Goal: Task Accomplishment & Management: Complete application form

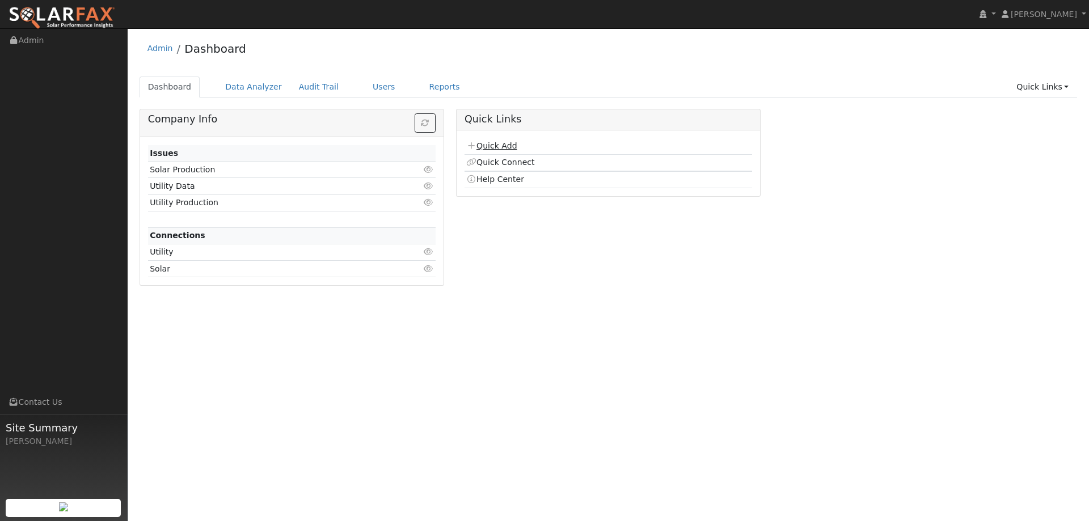
click at [484, 147] on link "Quick Add" at bounding box center [491, 145] width 50 height 9
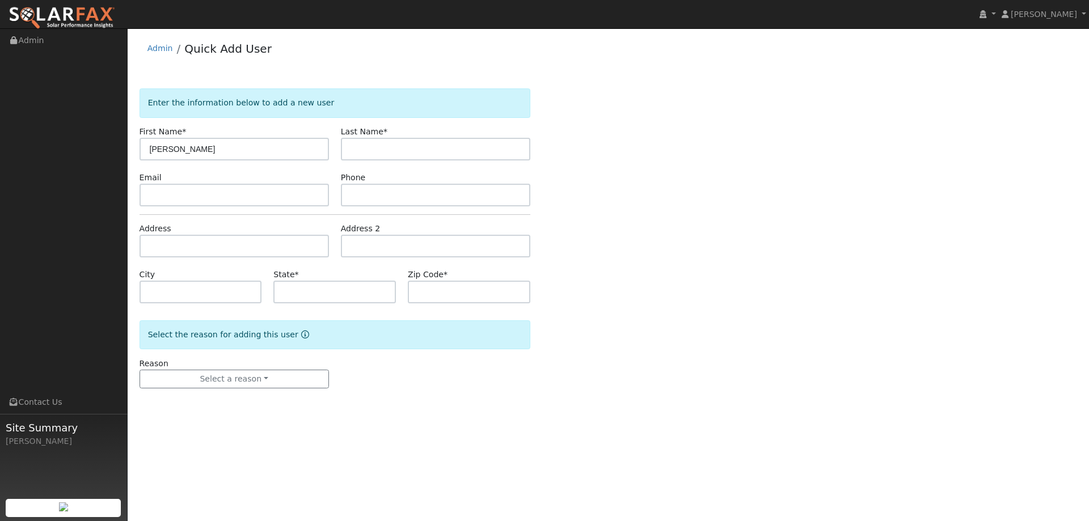
drag, startPoint x: 245, startPoint y: 151, endPoint x: 178, endPoint y: 151, distance: 67.5
click at [178, 151] on input "Sohail Mehrasa" at bounding box center [234, 149] width 189 height 23
type input "Sohail"
click at [440, 145] on input "text" at bounding box center [435, 149] width 189 height 23
paste input "Mehrasa"
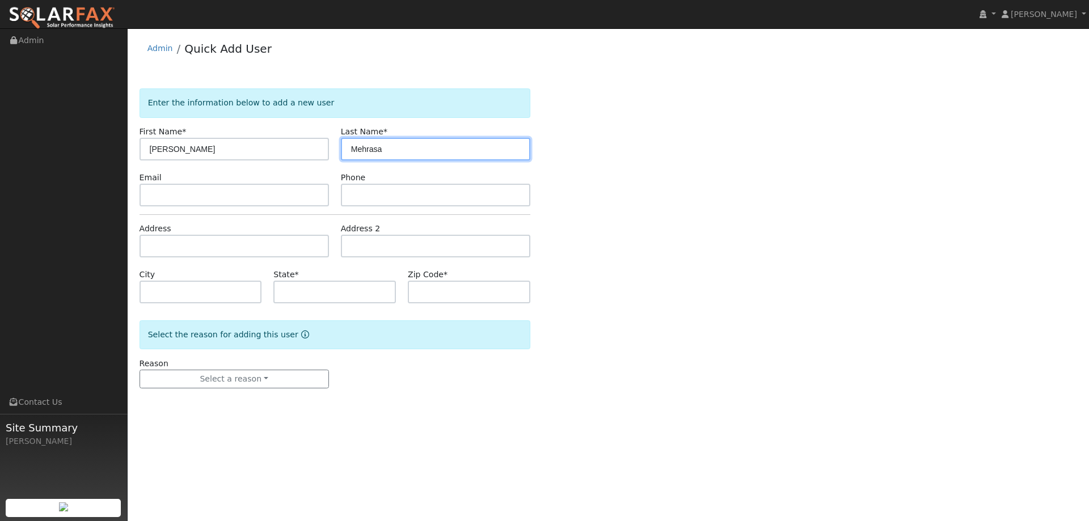
type input "Mehrasa"
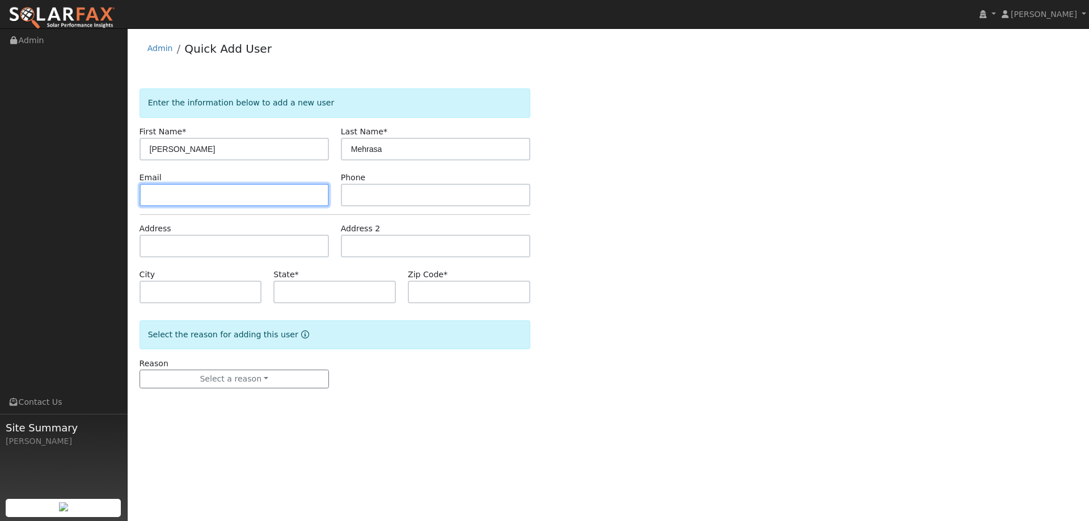
click at [239, 199] on input "text" at bounding box center [234, 195] width 189 height 23
paste input "[EMAIL_ADDRESS][DOMAIN_NAME]"
type input "[EMAIL_ADDRESS][DOMAIN_NAME]"
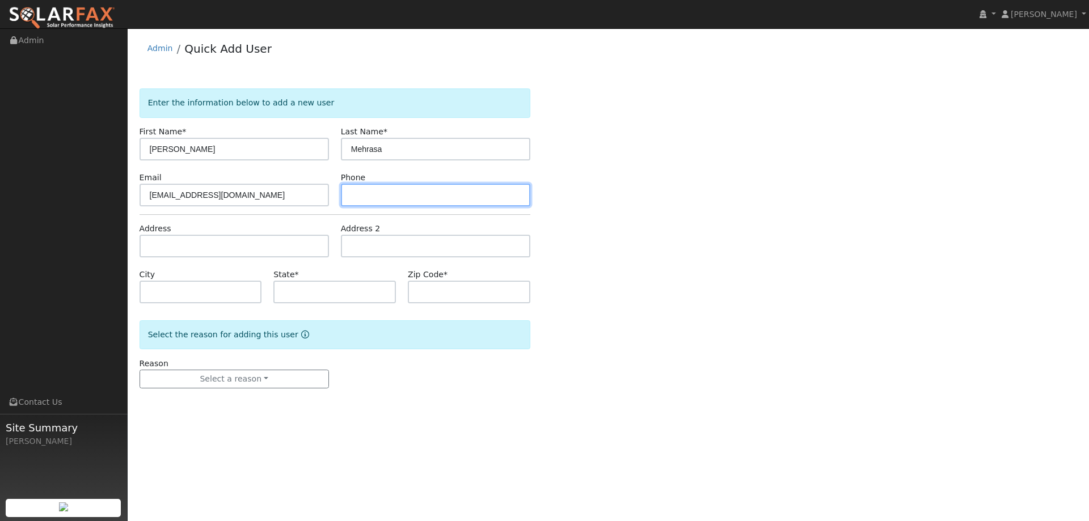
click at [446, 195] on input "text" at bounding box center [435, 195] width 189 height 23
paste input "(415) 724-9049"
type input "(415) 724-9049"
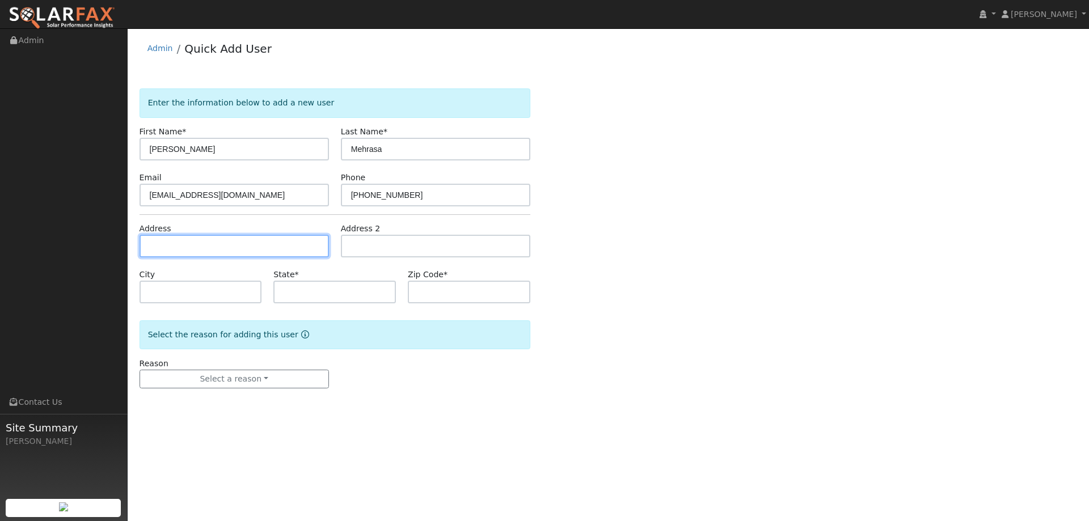
click at [301, 250] on input "text" at bounding box center [234, 246] width 189 height 23
paste input "669 Granite Lane"
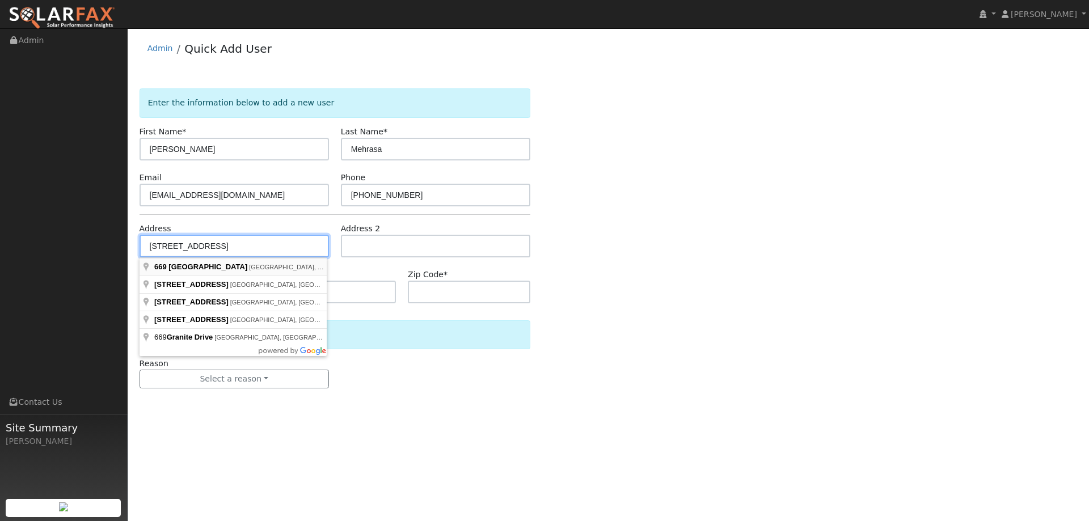
type input "669 Granite Lane"
type input "Fairfield"
type input "CA"
type input "94534"
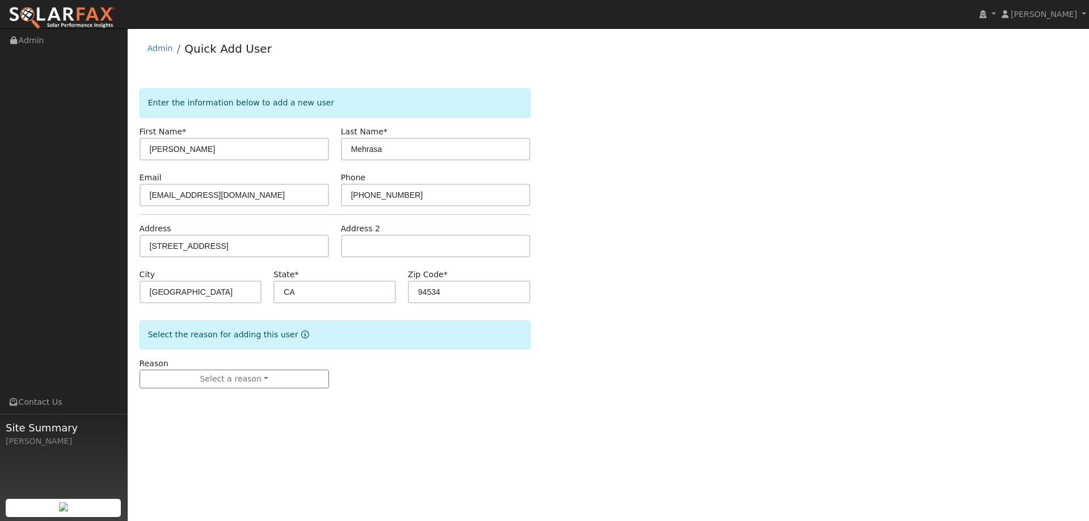
click at [247, 367] on div "Reason Select a reason New lead New customer adding solar New customer has solar" at bounding box center [233, 373] width 201 height 31
click at [247, 374] on button "Select a reason" at bounding box center [234, 379] width 189 height 19
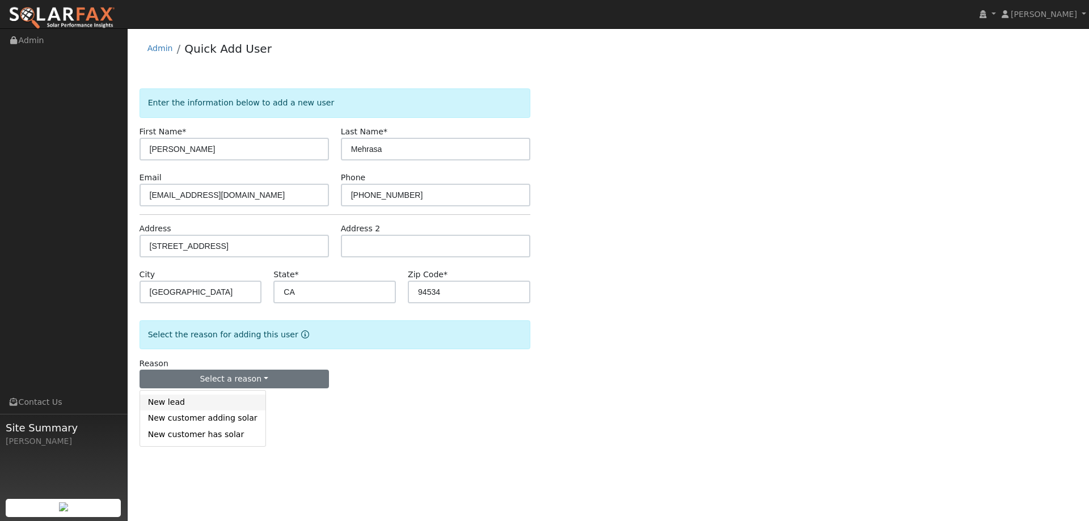
click at [213, 402] on link "New lead" at bounding box center [202, 403] width 125 height 16
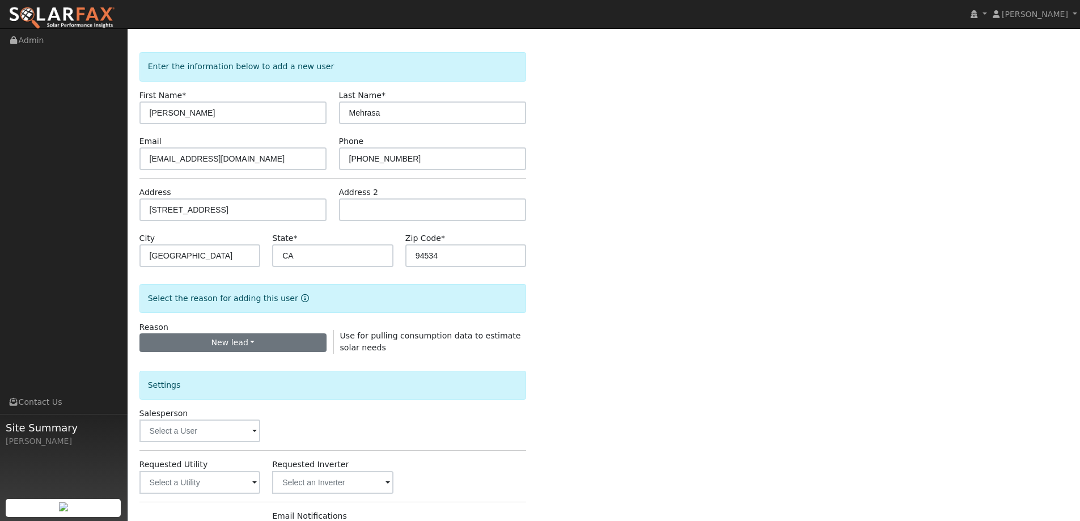
scroll to position [57, 0]
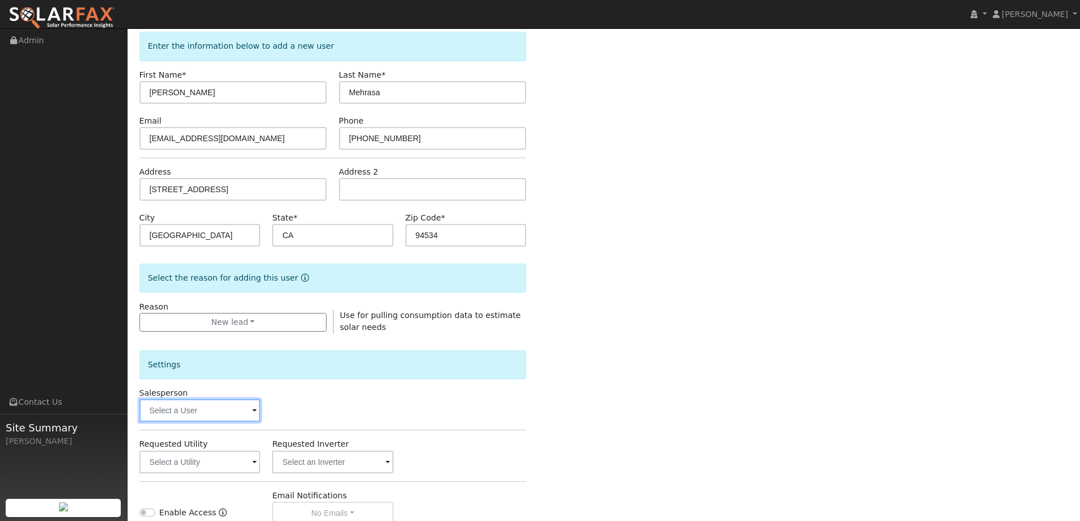
click at [237, 407] on input "text" at bounding box center [200, 410] width 121 height 23
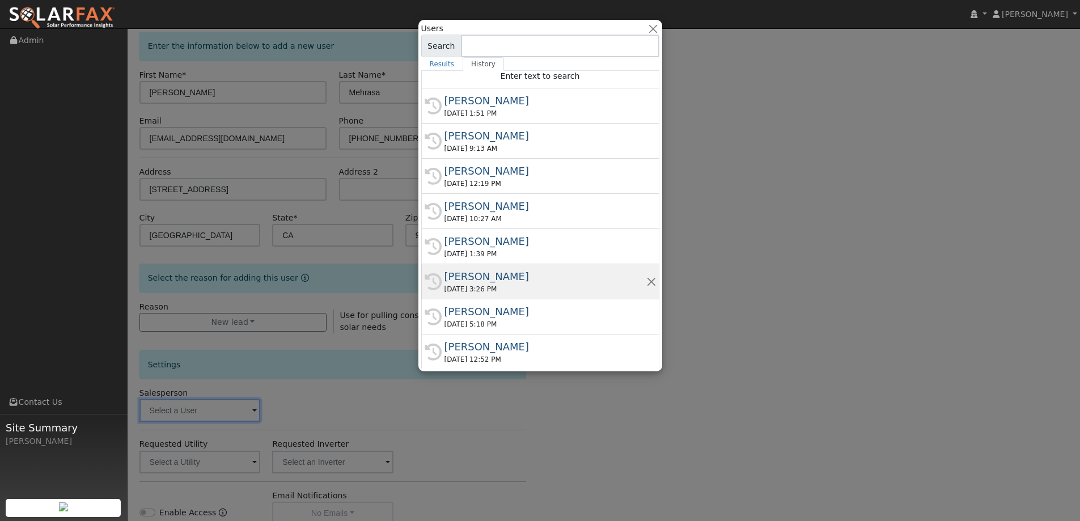
scroll to position [6, 0]
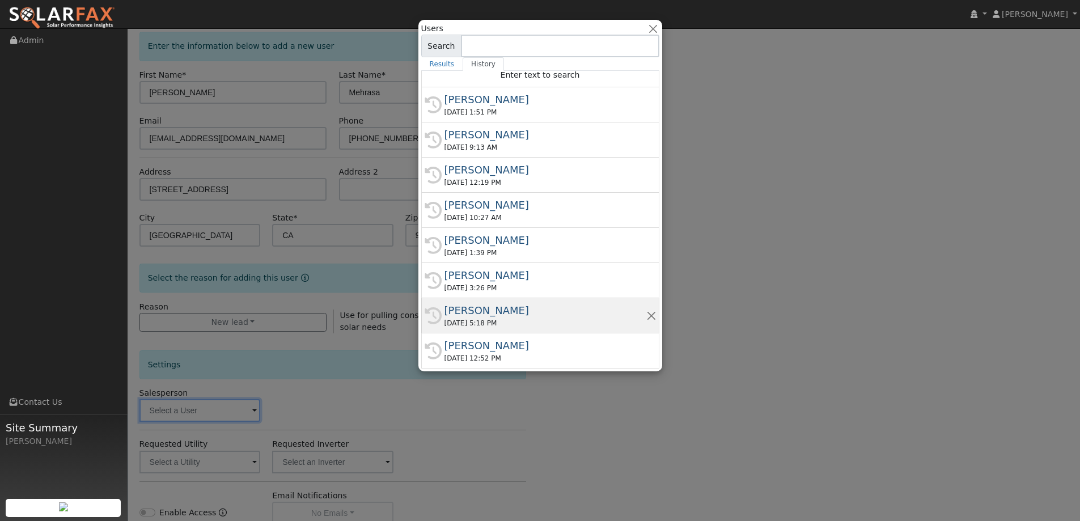
click at [514, 311] on div "Adam Hedemark" at bounding box center [546, 310] width 202 height 15
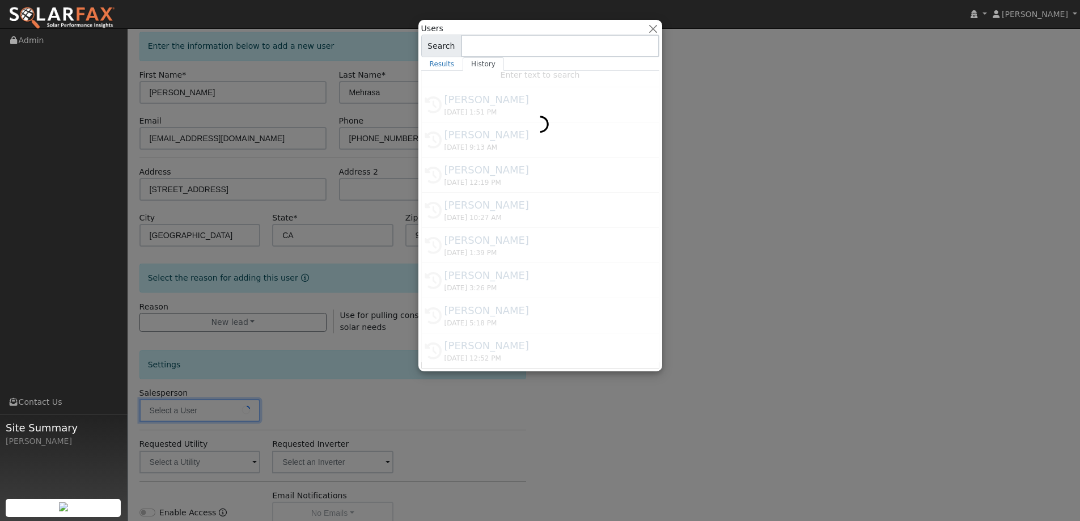
type input "Adam Hedemark"
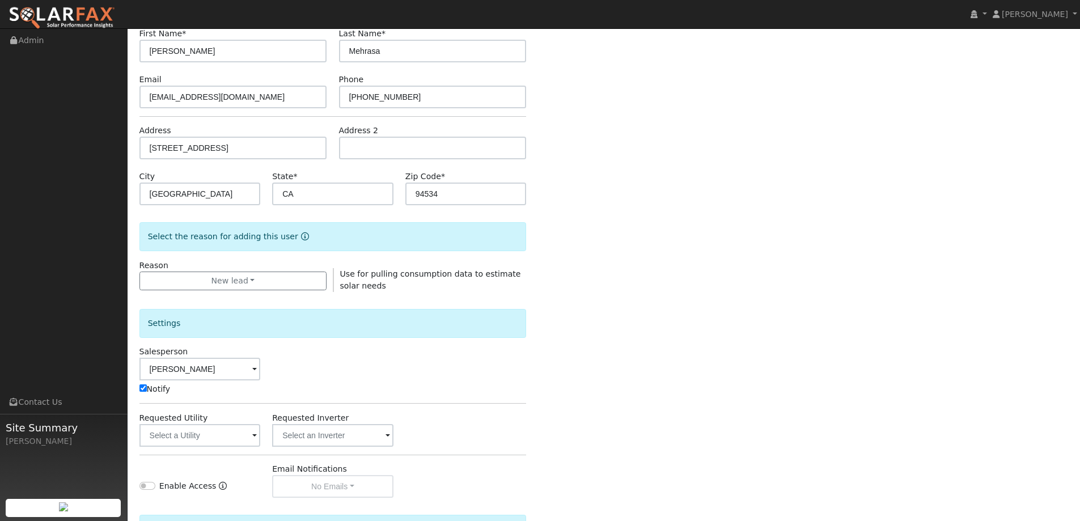
scroll to position [170, 0]
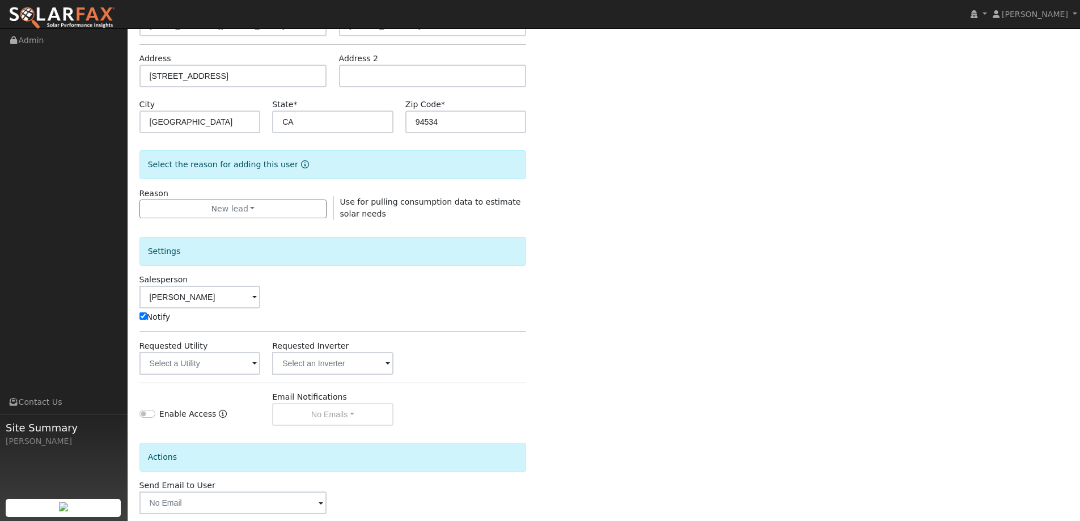
click at [252, 364] on span at bounding box center [254, 364] width 5 height 13
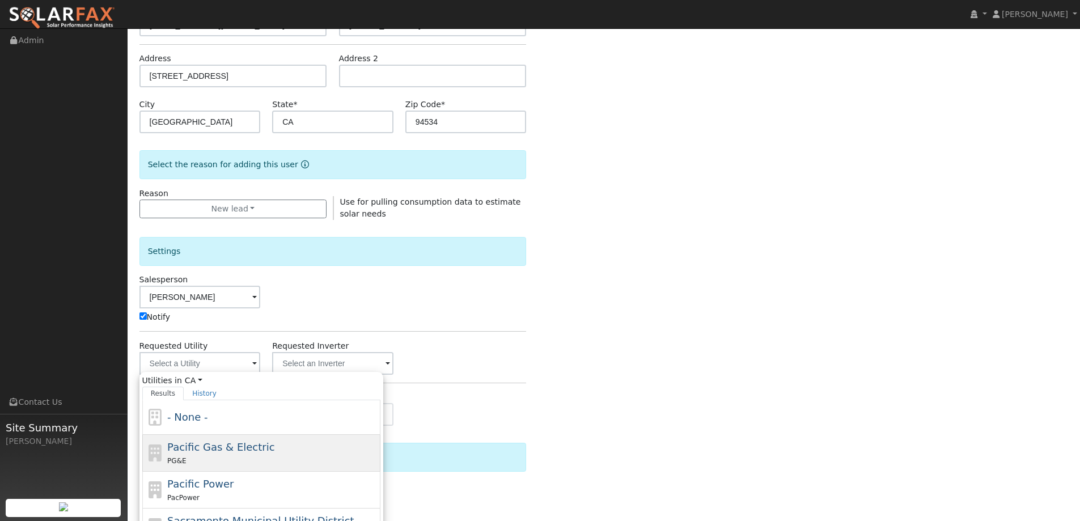
click at [248, 455] on div "PG&E" at bounding box center [272, 461] width 210 height 12
type input "Pacific Gas & Electric"
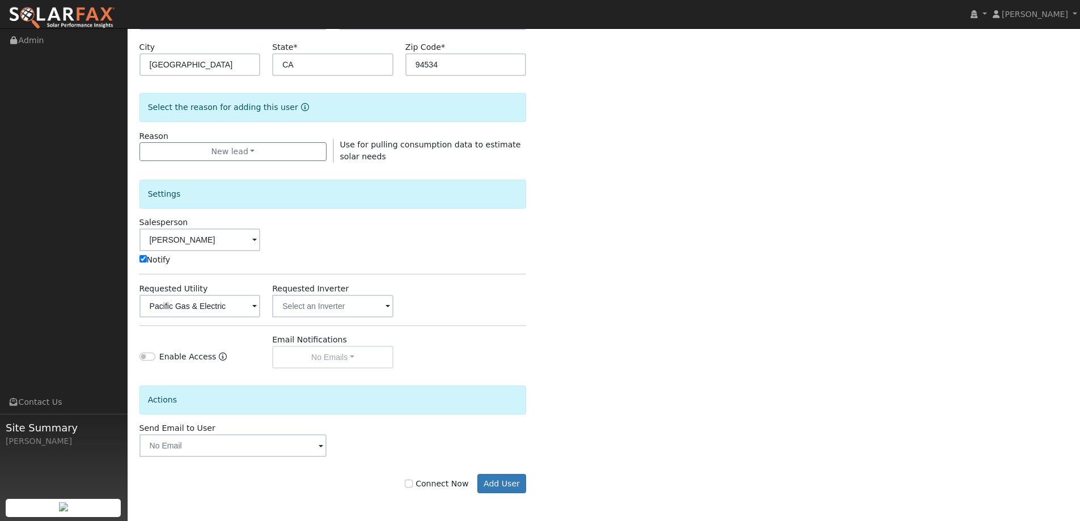
scroll to position [228, 0]
click at [413, 482] on input "Connect Now" at bounding box center [409, 483] width 8 height 8
checkbox input "true"
click at [517, 483] on button "Add User" at bounding box center [502, 483] width 49 height 19
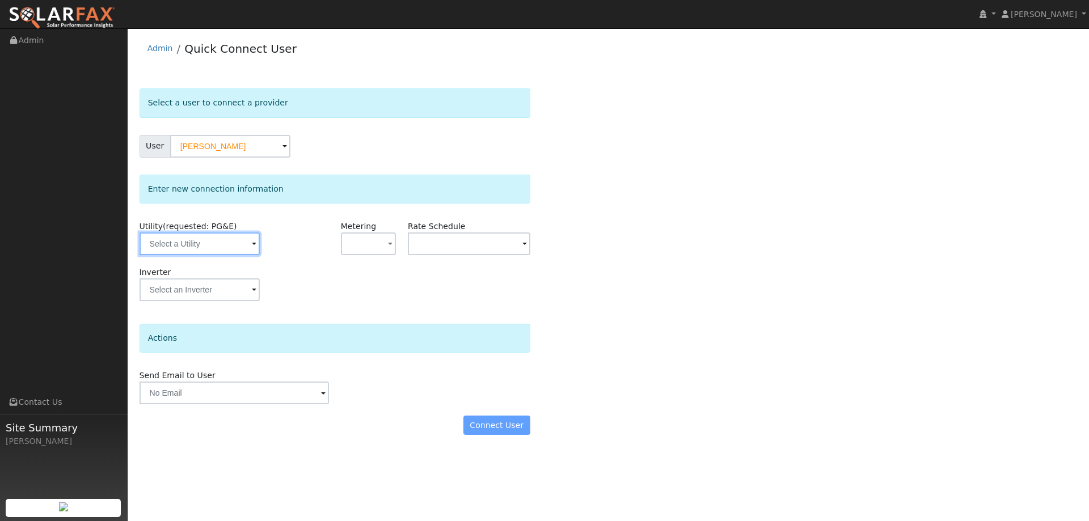
click at [199, 236] on input "text" at bounding box center [200, 244] width 120 height 23
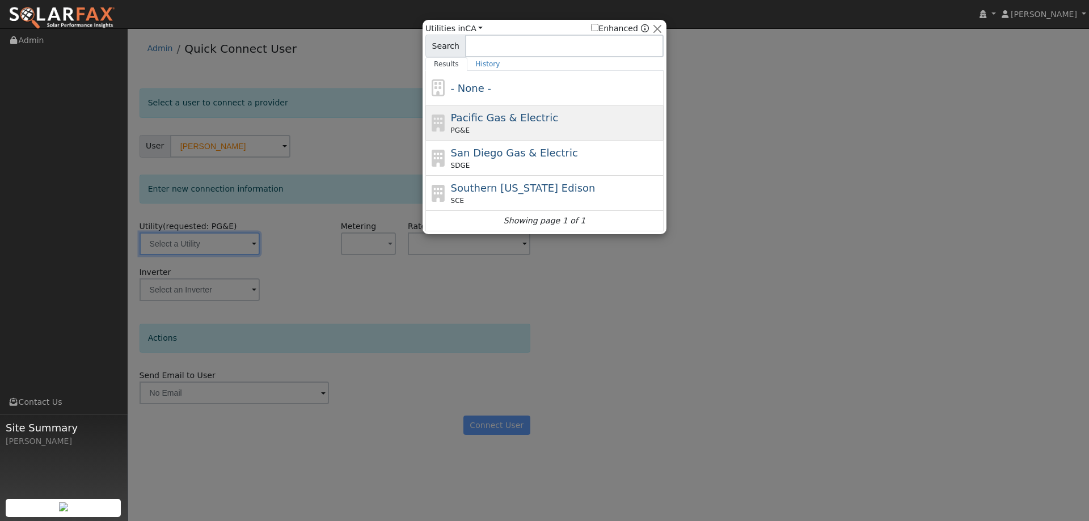
click at [451, 134] on span "PG&E" at bounding box center [460, 130] width 19 height 10
type input "PG&E"
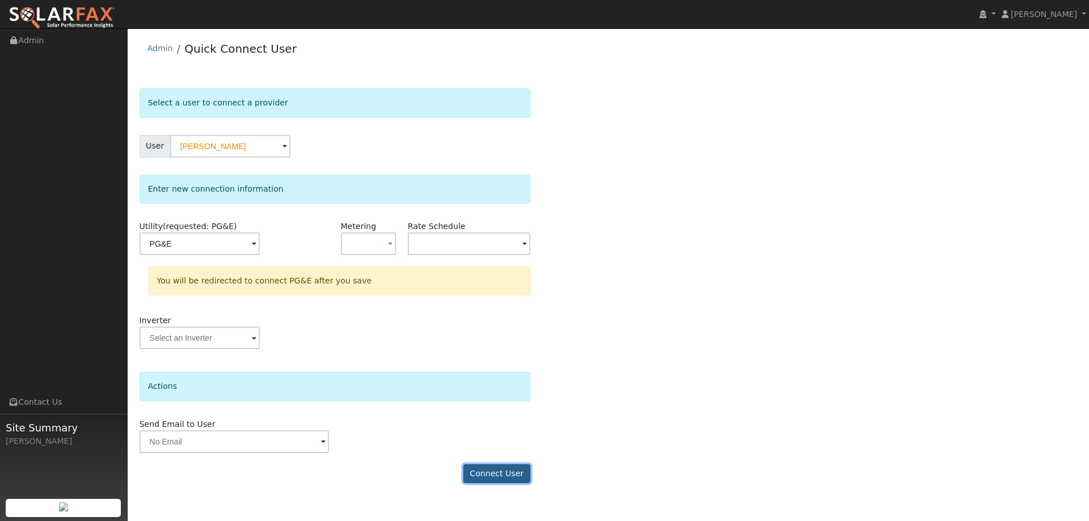
click at [502, 478] on button "Connect User" at bounding box center [496, 473] width 67 height 19
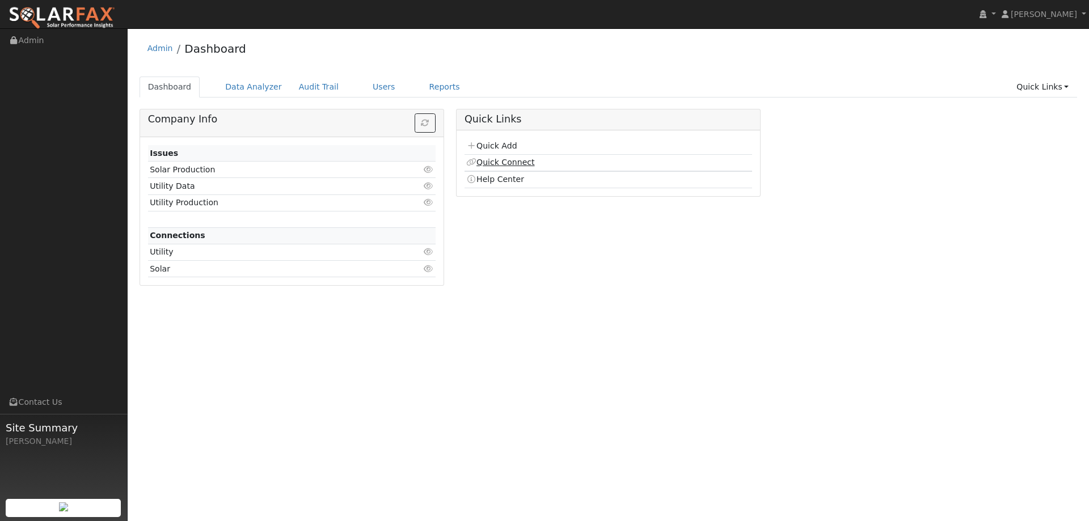
click at [501, 160] on link "Quick Connect" at bounding box center [500, 162] width 68 height 9
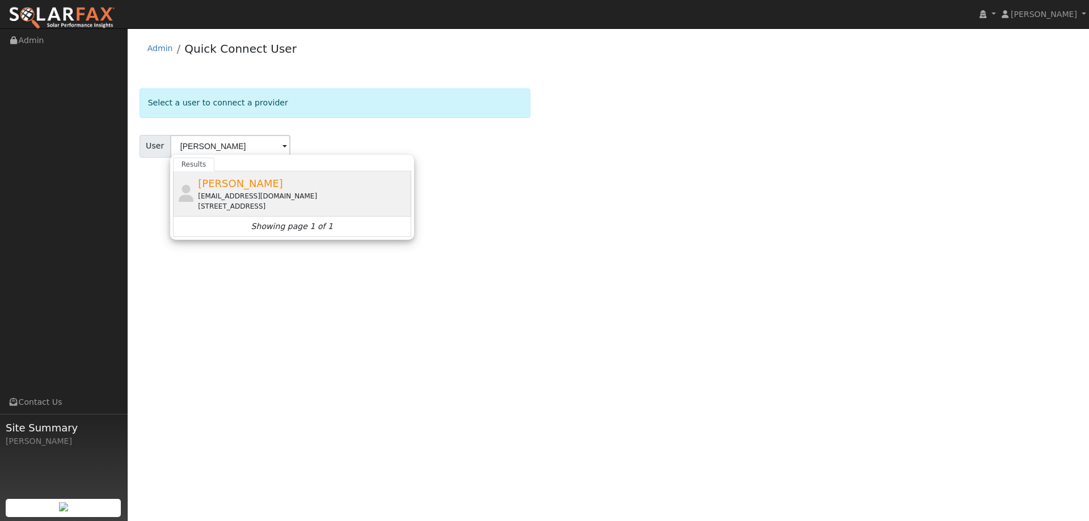
click at [263, 187] on span "[PERSON_NAME]" at bounding box center [240, 184] width 85 height 12
type input "[PERSON_NAME]"
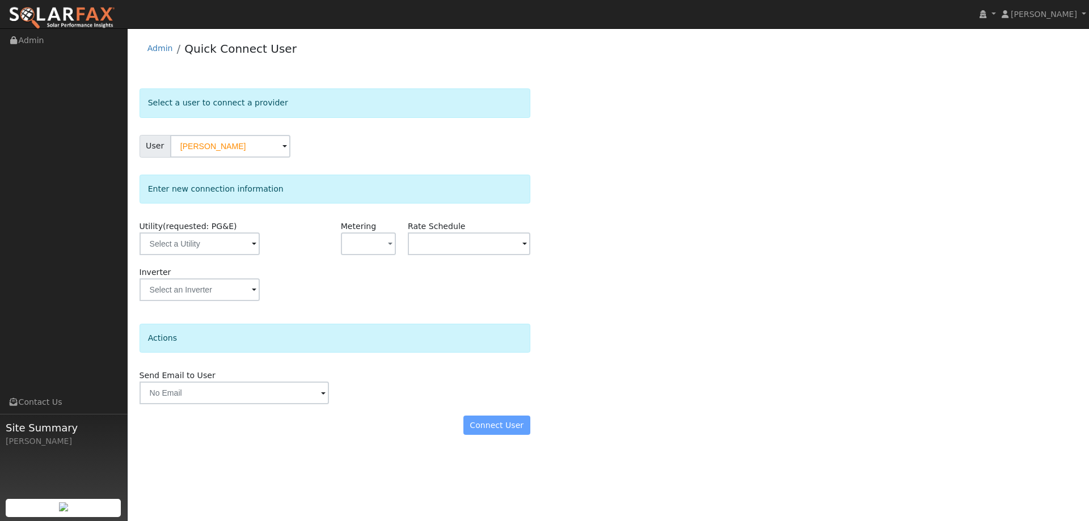
click at [246, 259] on div "Utility (requested: PG&E)" at bounding box center [200, 244] width 134 height 46
click at [243, 252] on input "text" at bounding box center [200, 244] width 120 height 23
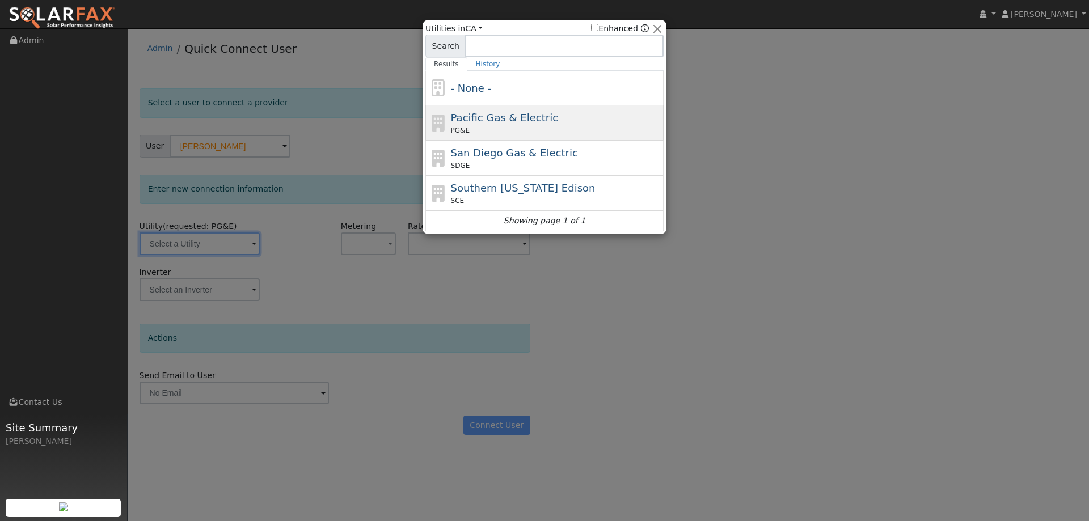
click at [470, 137] on div "Pacific Gas & Electric PG&E" at bounding box center [544, 122] width 238 height 35
type input "PG&E"
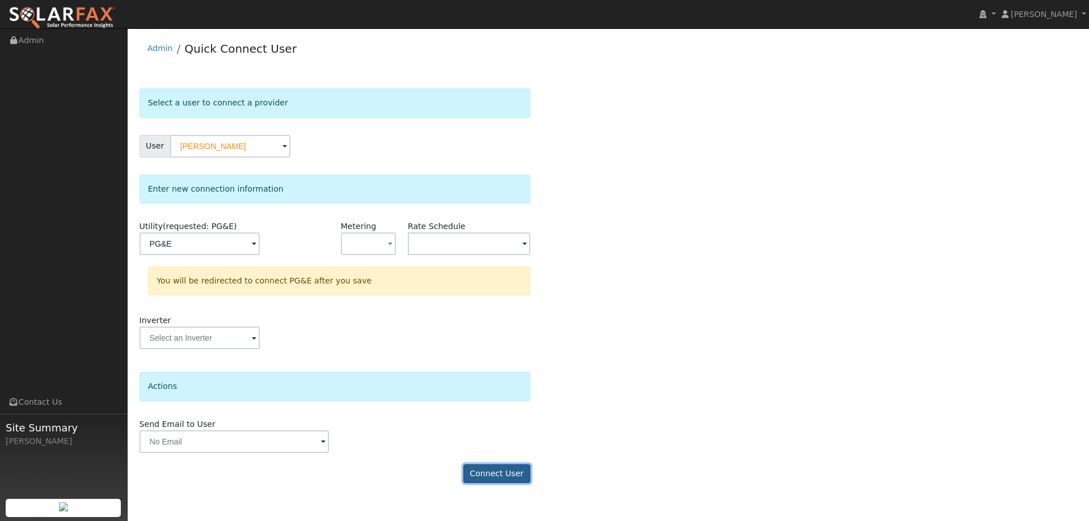
click at [493, 470] on button "Connect User" at bounding box center [496, 473] width 67 height 19
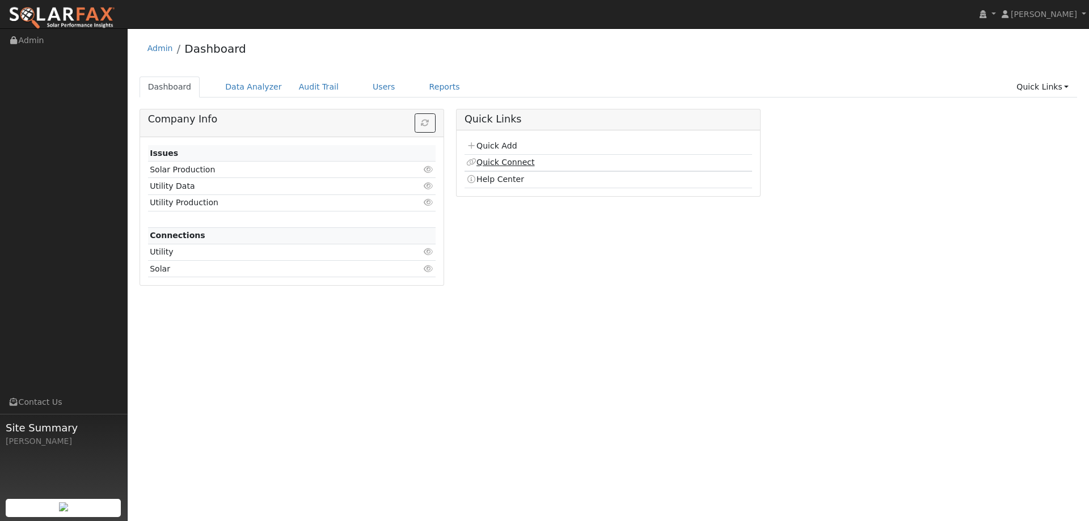
click at [510, 163] on link "Quick Connect" at bounding box center [500, 162] width 68 height 9
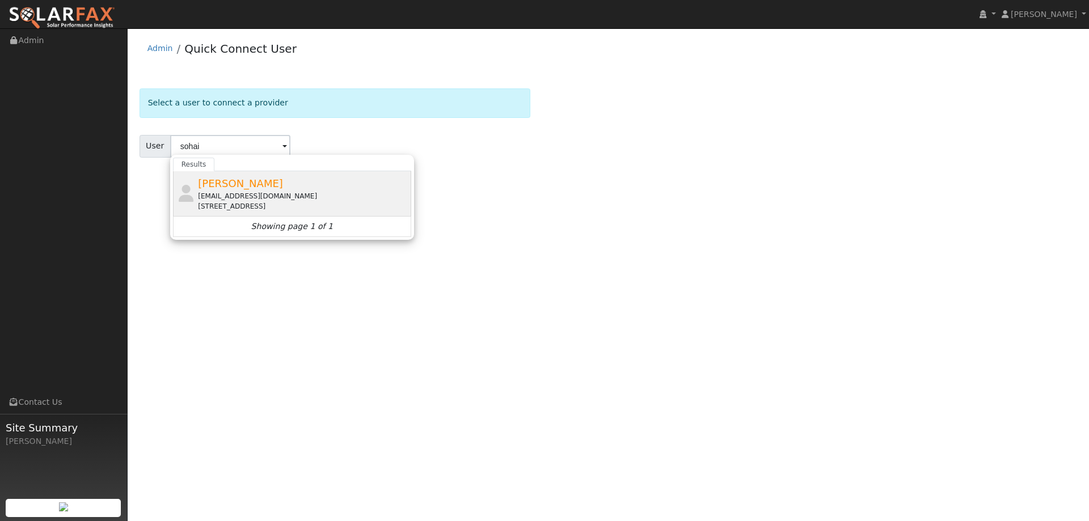
click at [280, 200] on div "[EMAIL_ADDRESS][DOMAIN_NAME]" at bounding box center [303, 196] width 210 height 10
type input "[PERSON_NAME]"
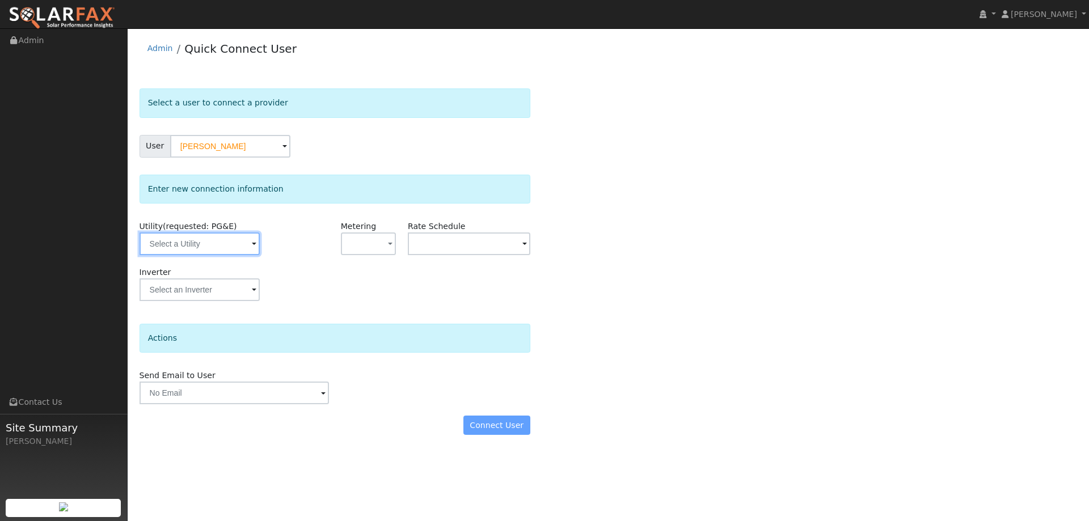
click at [231, 240] on input "text" at bounding box center [200, 244] width 120 height 23
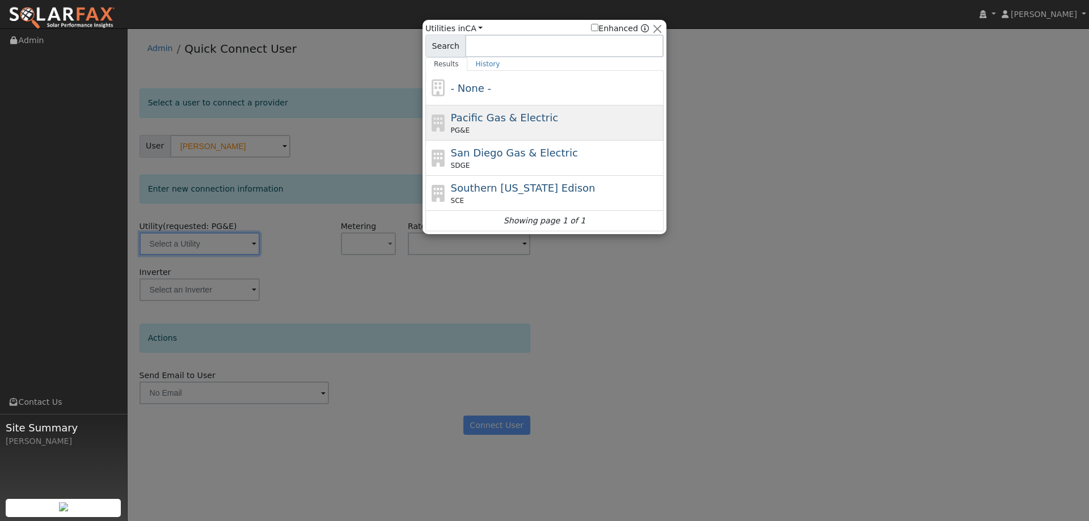
click at [493, 121] on span "Pacific Gas & Electric" at bounding box center [504, 118] width 107 height 12
type input "PG&E"
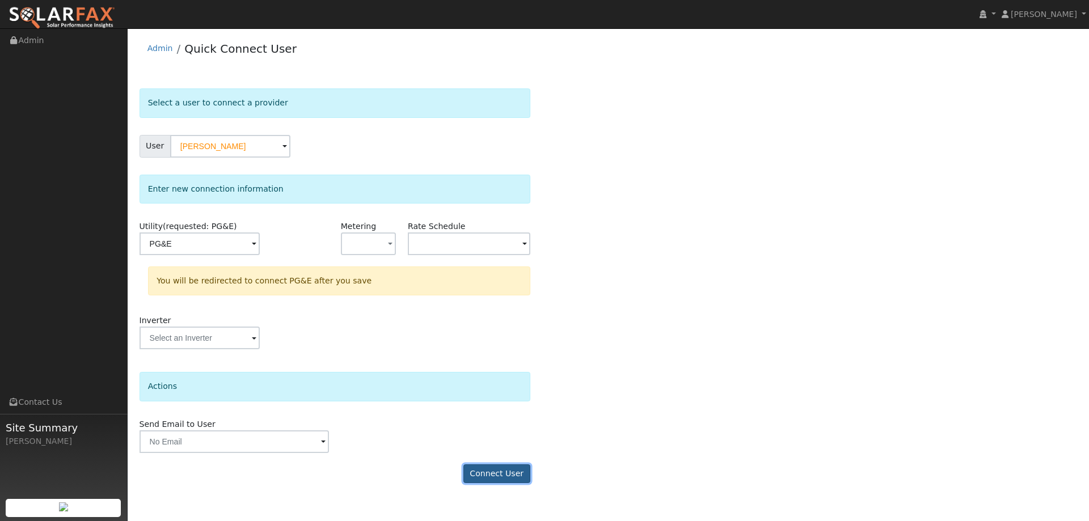
click at [489, 470] on button "Connect User" at bounding box center [496, 473] width 67 height 19
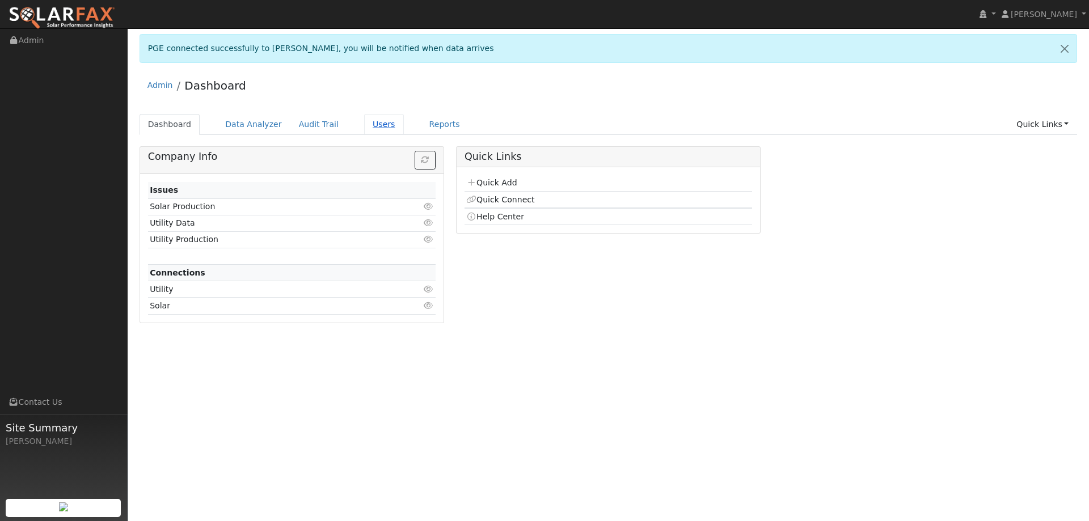
click at [373, 127] on link "Users" at bounding box center [384, 124] width 40 height 21
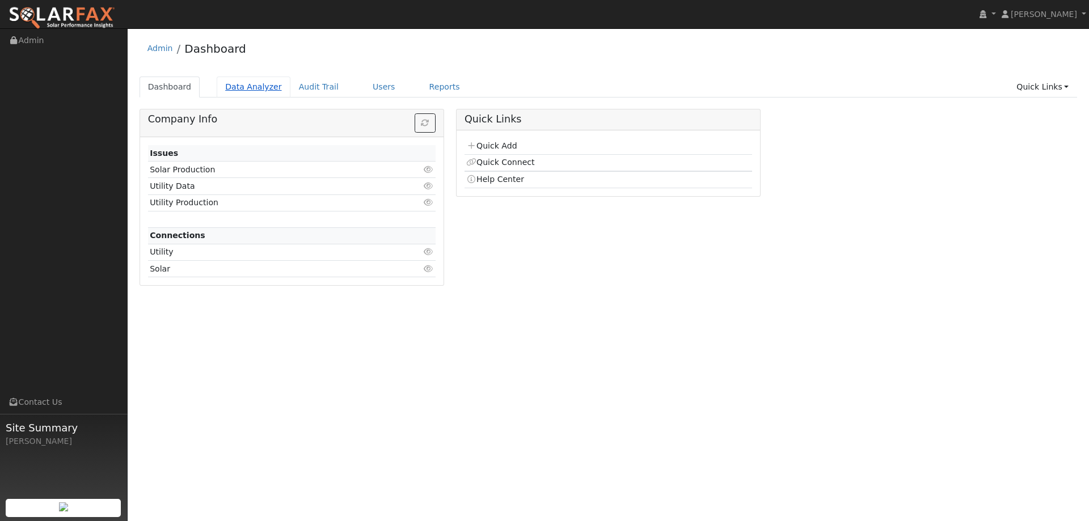
click at [263, 89] on link "Data Analyzer" at bounding box center [254, 87] width 74 height 21
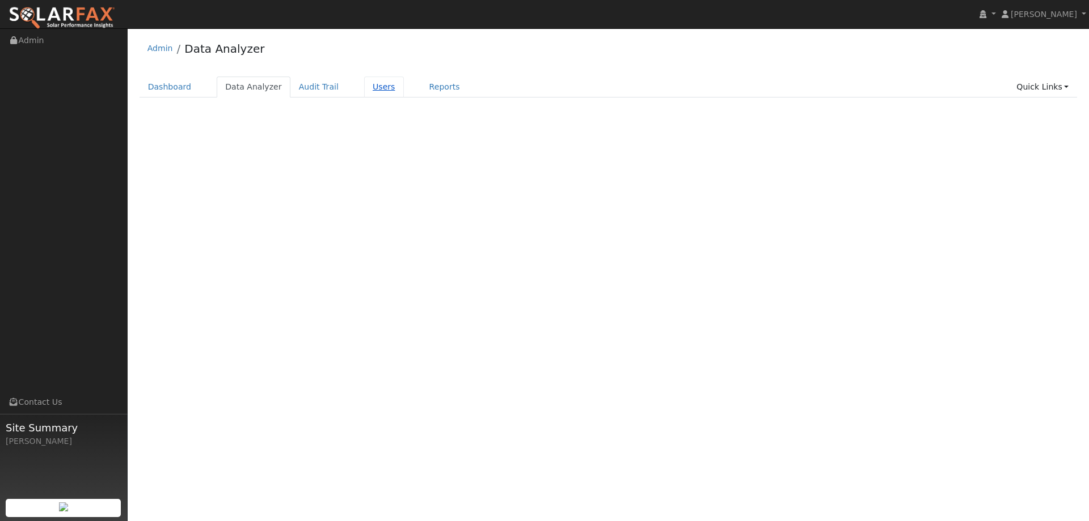
click at [364, 88] on link "Users" at bounding box center [384, 87] width 40 height 21
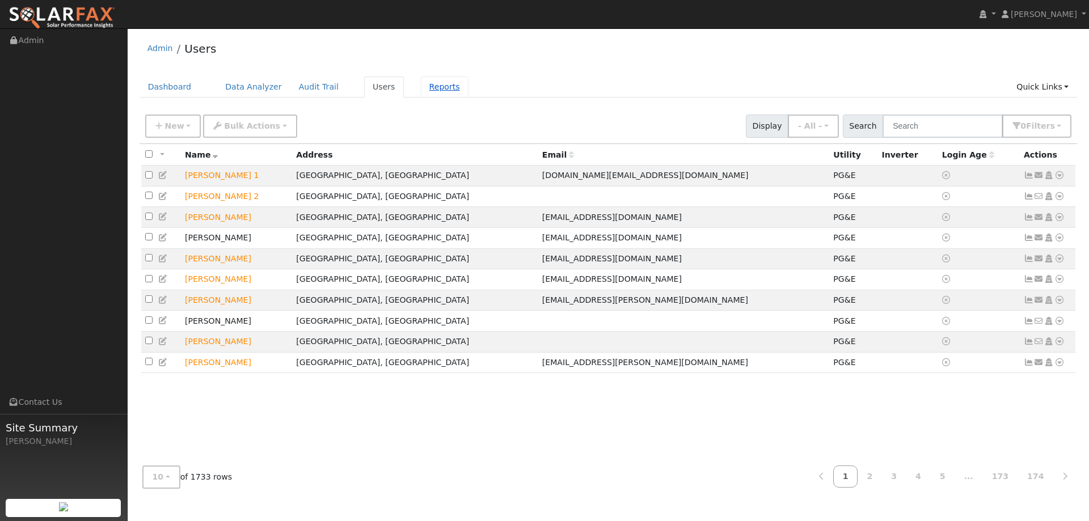
click at [421, 83] on link "Reports" at bounding box center [445, 87] width 48 height 21
click at [188, 123] on button "New" at bounding box center [173, 126] width 56 height 23
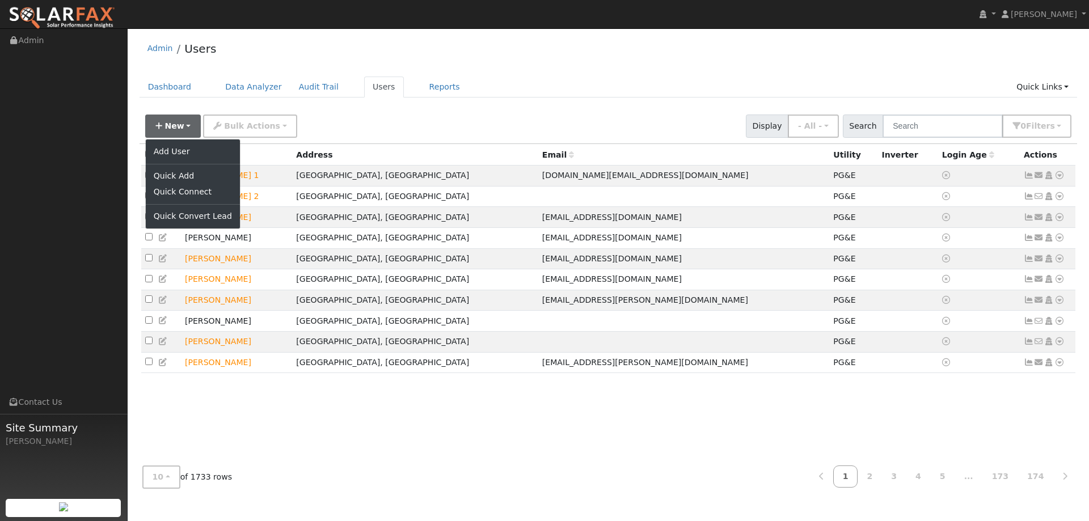
click at [357, 128] on div "New Add User Quick Add Quick Connect Quick Convert Lead Bulk Actions Send Email…" at bounding box center [608, 124] width 931 height 27
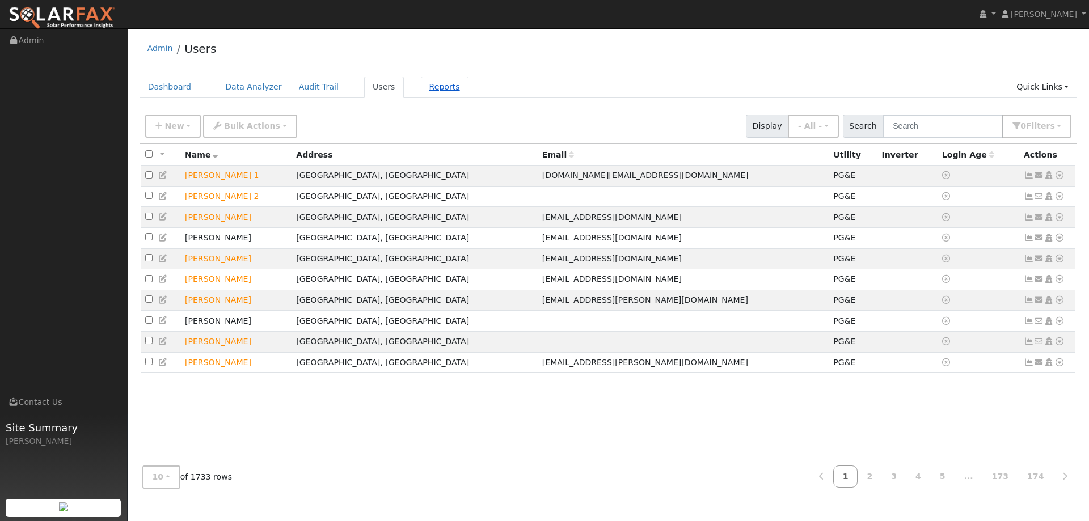
click at [432, 88] on link "Reports" at bounding box center [445, 87] width 48 height 21
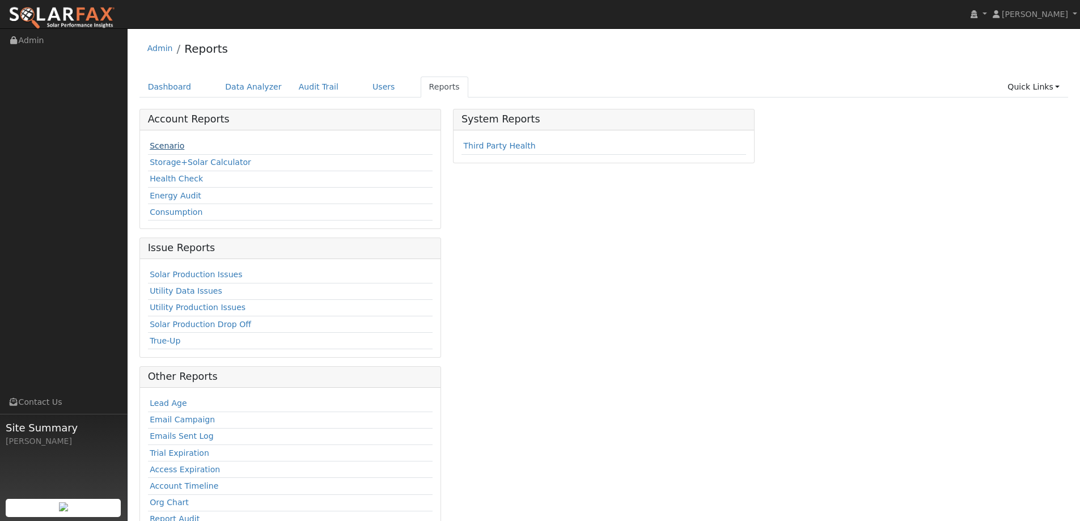
click at [168, 145] on link "Scenario" at bounding box center [167, 145] width 35 height 9
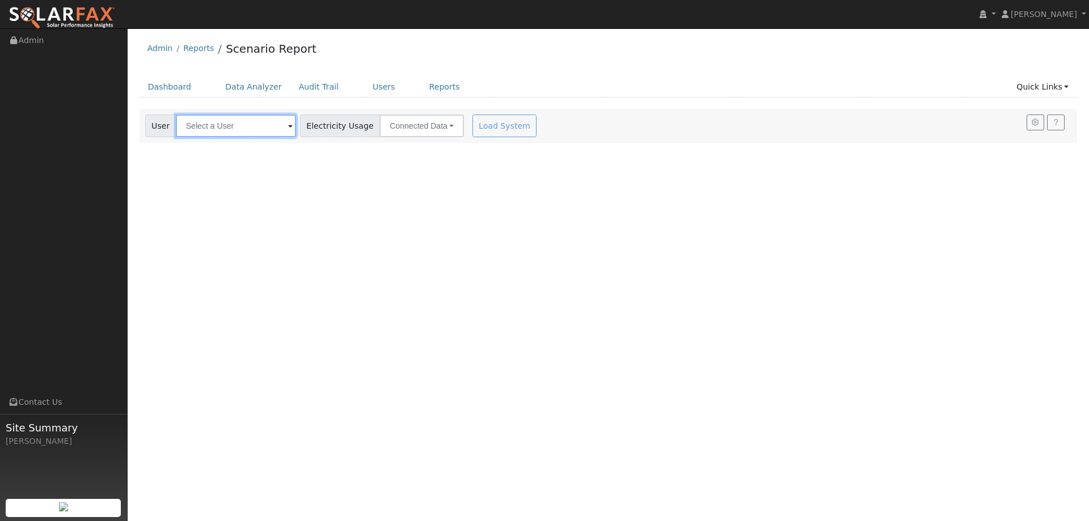
click at [238, 124] on input "text" at bounding box center [236, 126] width 120 height 23
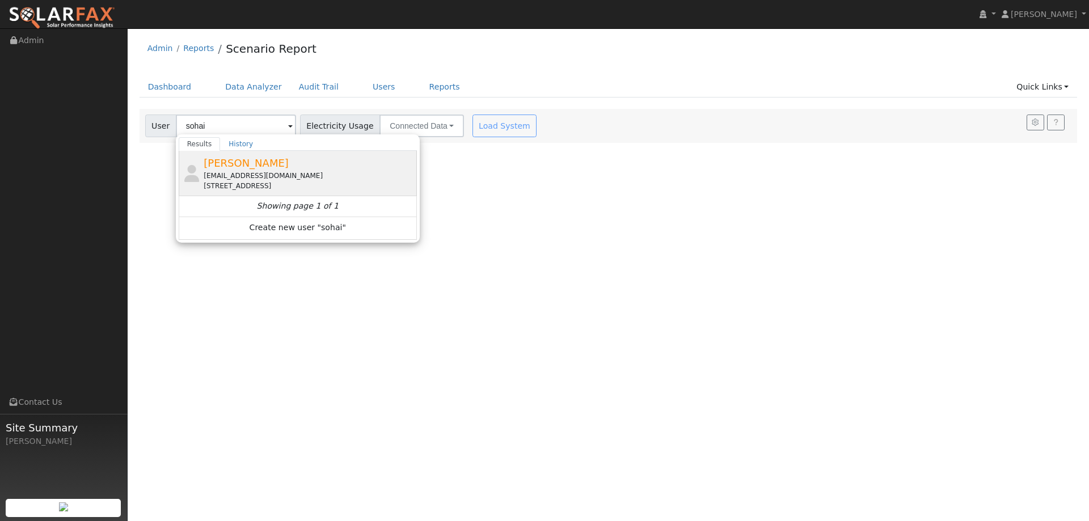
click at [266, 166] on span "[PERSON_NAME]" at bounding box center [246, 163] width 85 height 12
type input "[PERSON_NAME]"
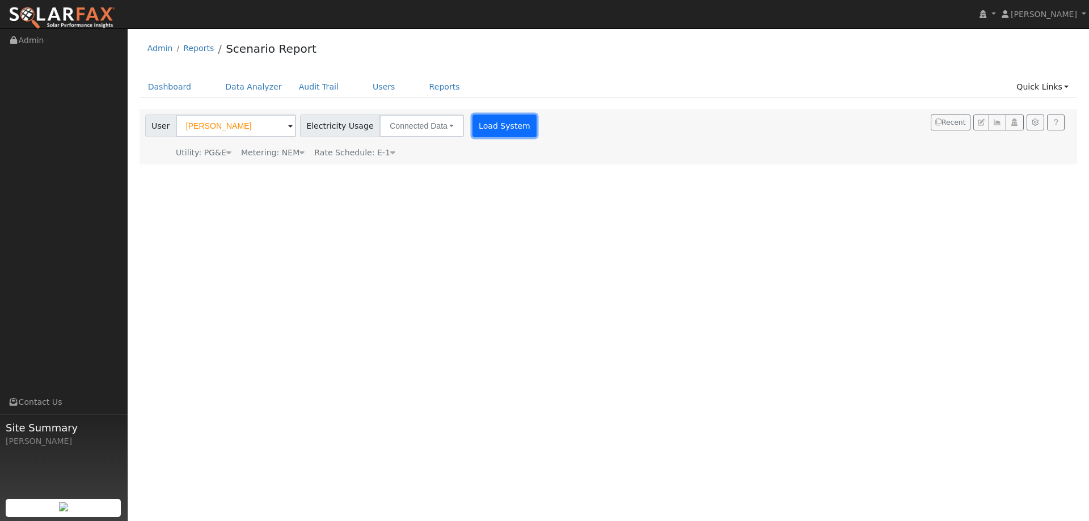
click at [473, 130] on button "Load System" at bounding box center [504, 126] width 65 height 23
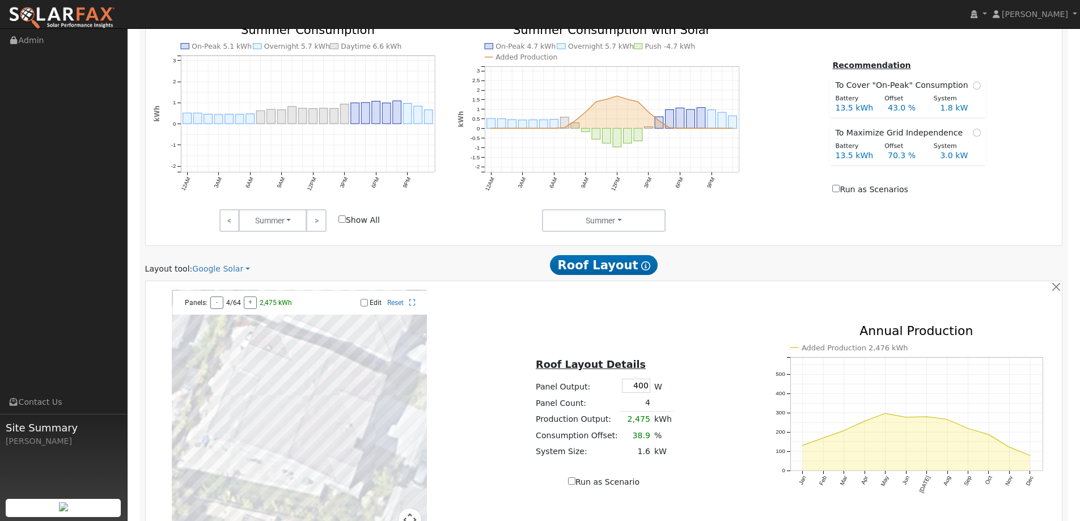
scroll to position [488, 0]
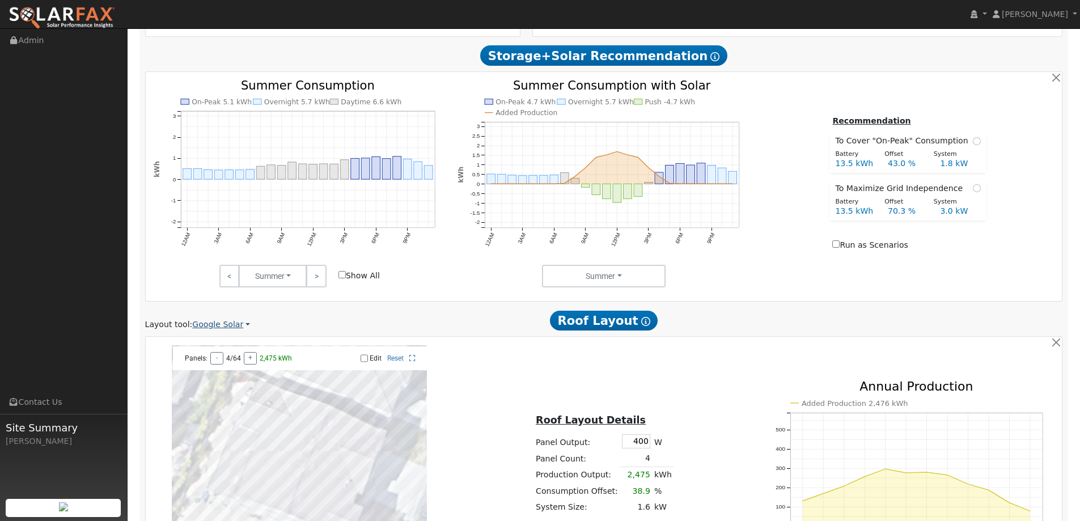
click at [236, 322] on link "Google Solar" at bounding box center [221, 325] width 58 height 12
click at [232, 373] on link "Aurora" at bounding box center [228, 377] width 79 height 16
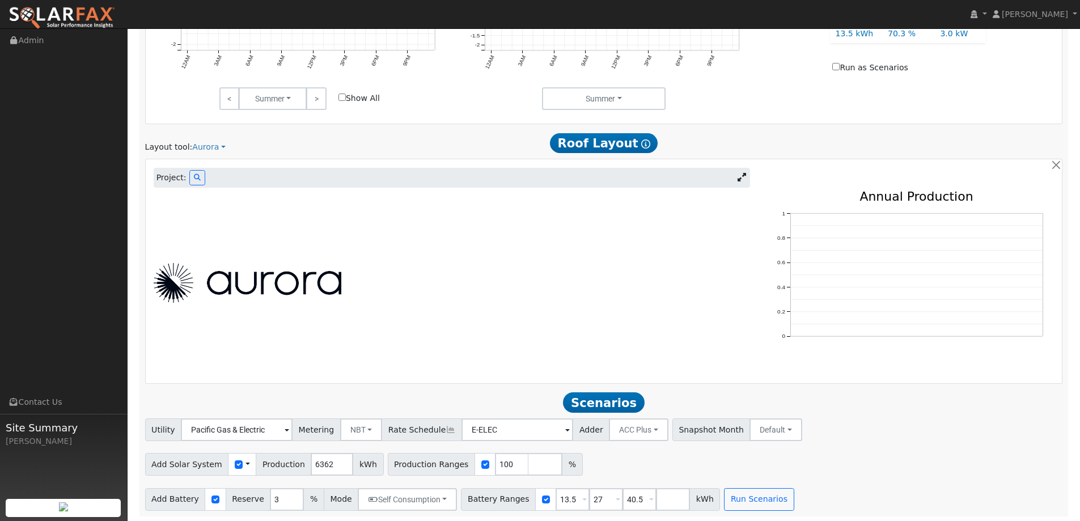
scroll to position [667, 0]
click at [190, 172] on button at bounding box center [197, 176] width 16 height 15
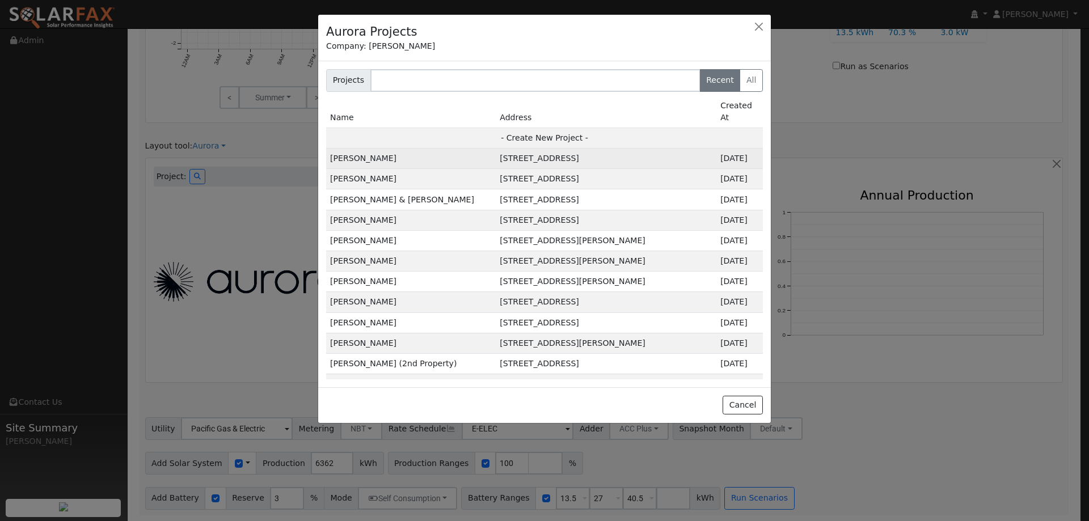
click at [565, 149] on td "[STREET_ADDRESS]" at bounding box center [606, 159] width 221 height 20
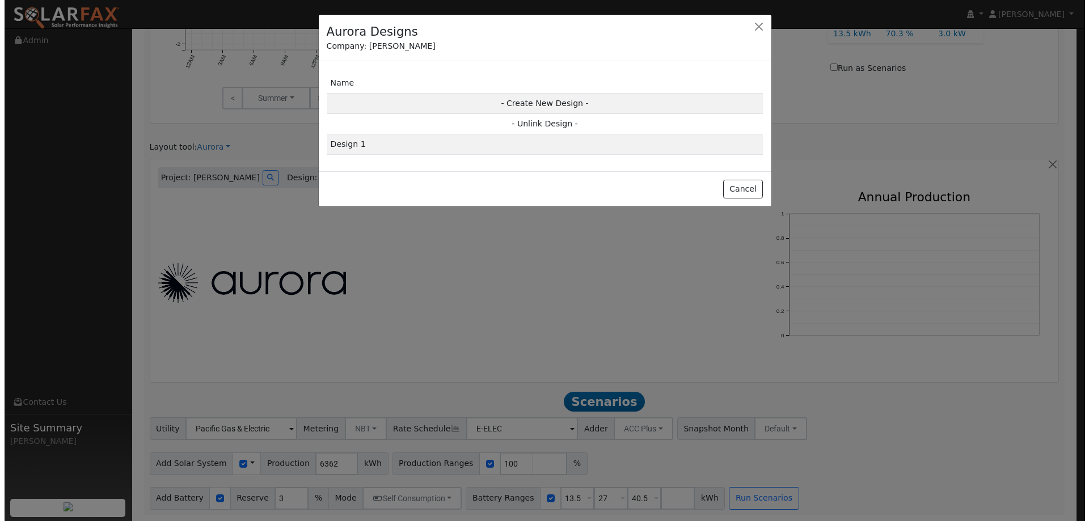
scroll to position [668, 0]
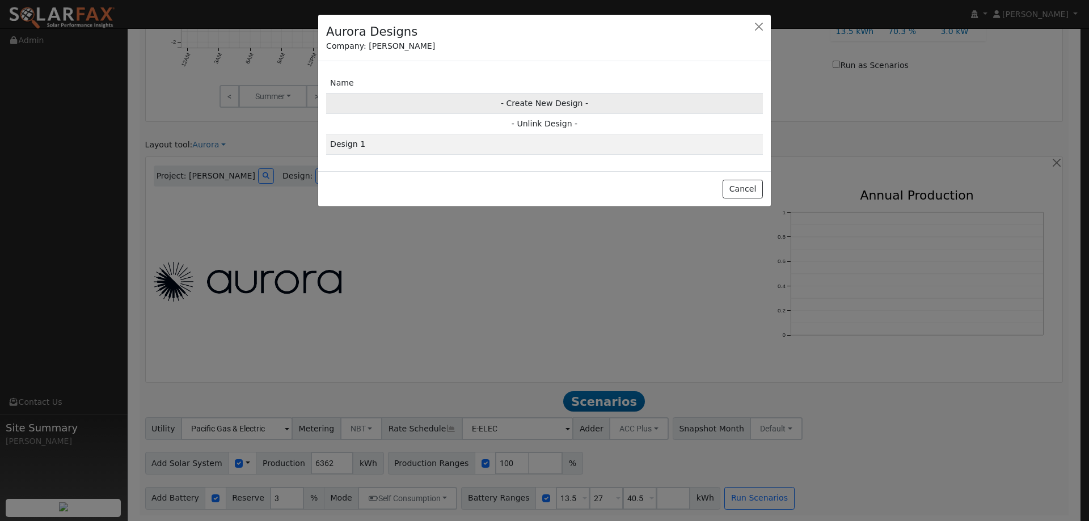
click at [534, 106] on td "- Create New Design -" at bounding box center [544, 103] width 437 height 20
type input "Design"
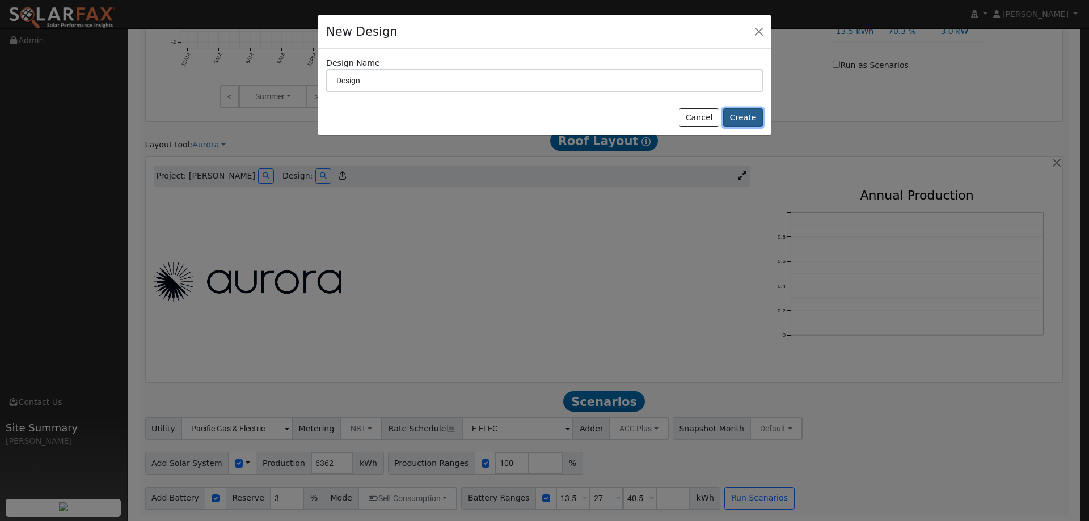
click at [752, 113] on button "Create" at bounding box center [743, 117] width 40 height 19
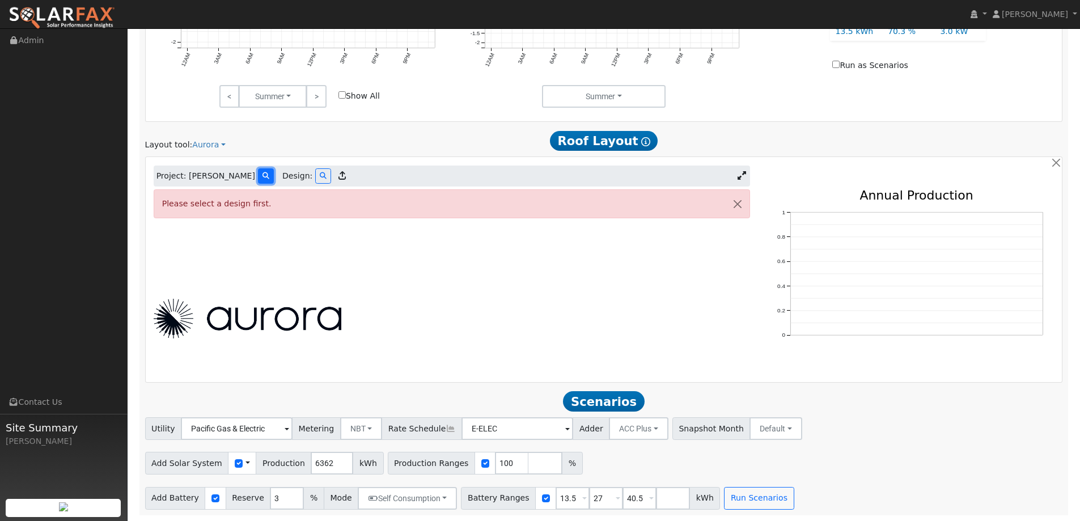
click at [263, 175] on icon at bounding box center [266, 175] width 7 height 7
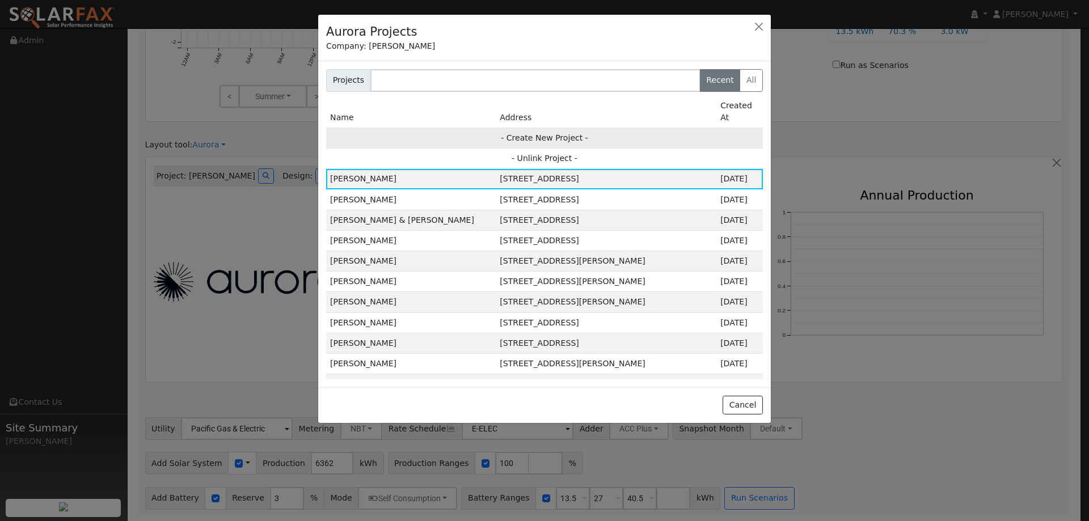
click at [560, 128] on td "- Create New Project -" at bounding box center [544, 138] width 437 height 20
type input "[PERSON_NAME]"
type input "[STREET_ADDRESS]"
type input "[GEOGRAPHIC_DATA]"
type input "CA"
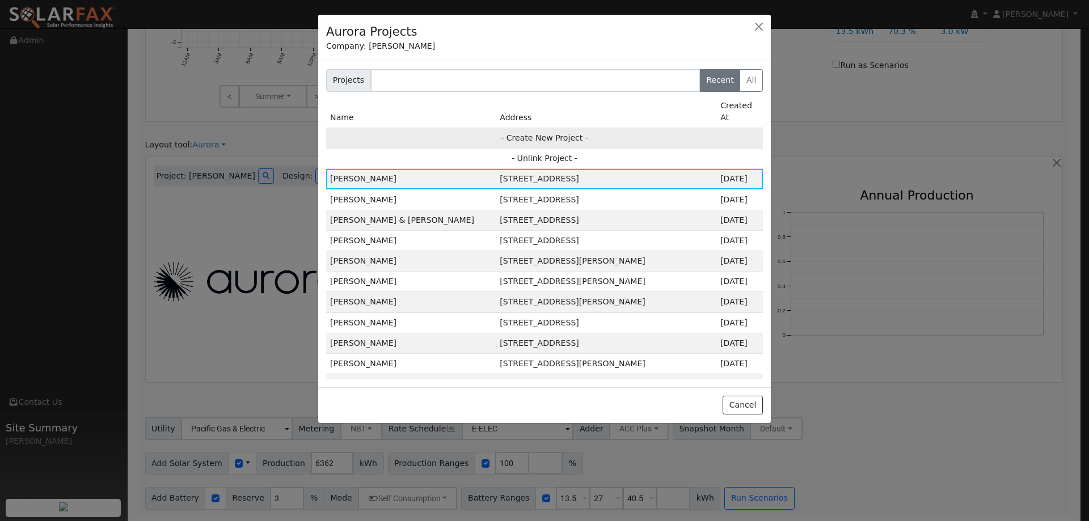
type input "94534"
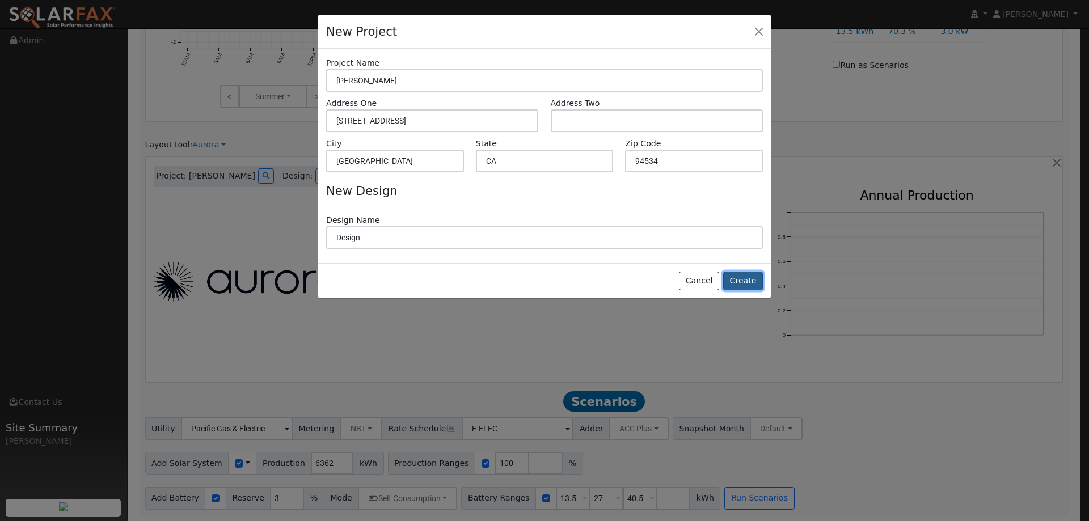
click at [740, 278] on button "Create" at bounding box center [743, 281] width 40 height 19
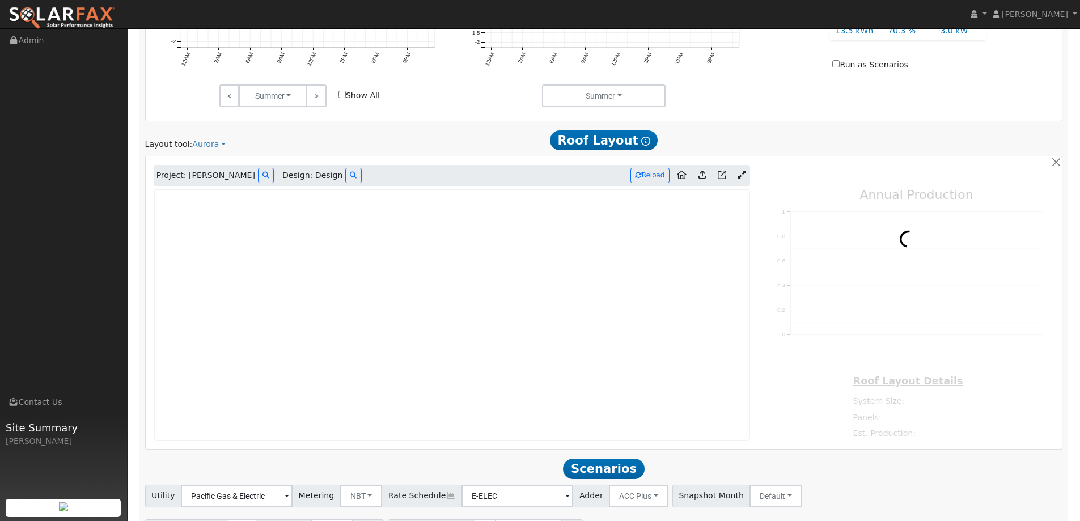
type input "0"
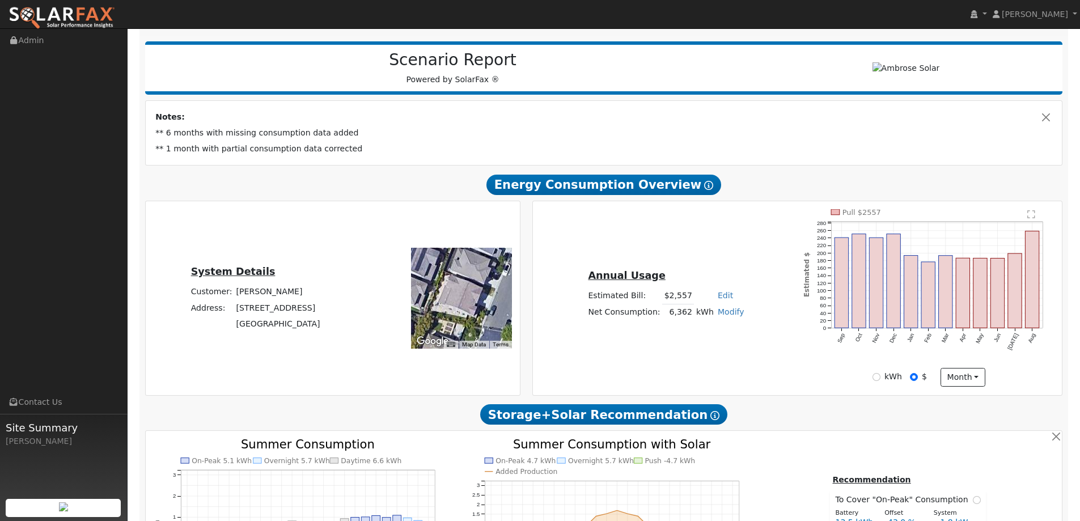
scroll to position [112, 0]
